Goal: Navigation & Orientation: Find specific page/section

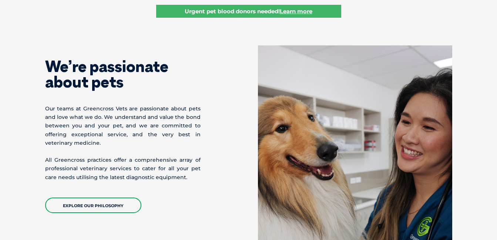
scroll to position [148, 0]
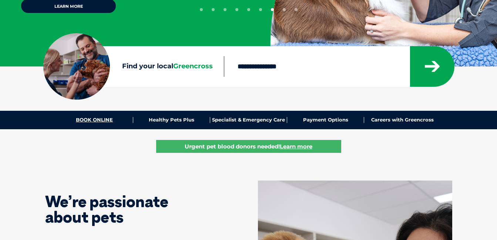
click at [95, 119] on link "BOOK ONLINE" at bounding box center [94, 120] width 77 height 6
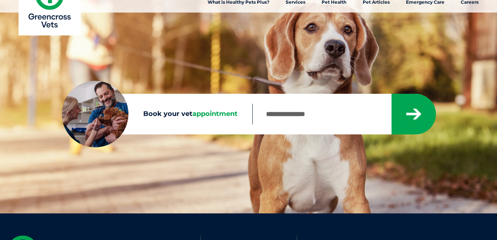
scroll to position [148, 0]
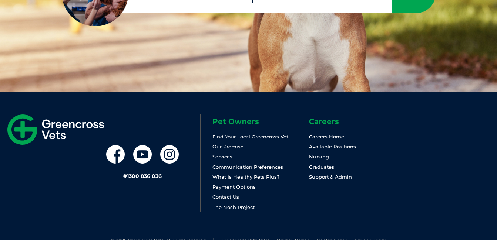
click at [230, 166] on link "Communication Preferences" at bounding box center [247, 167] width 71 height 6
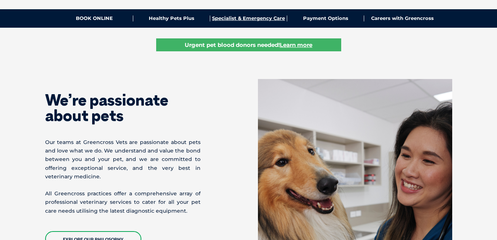
scroll to position [259, 0]
